Goal: Information Seeking & Learning: Compare options

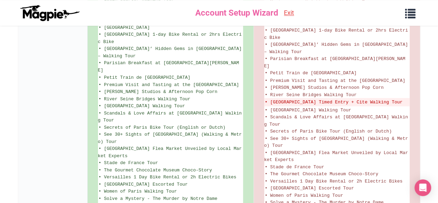
scroll to position [623, 0]
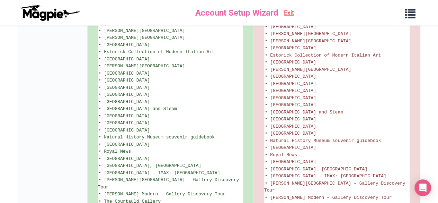
scroll to position [879, 0]
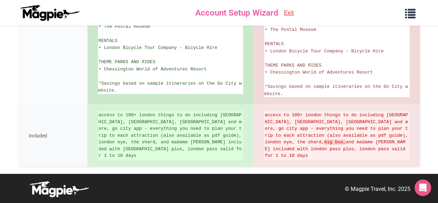
scroll to position [1122, 0]
